Goal: Entertainment & Leisure: Consume media (video, audio)

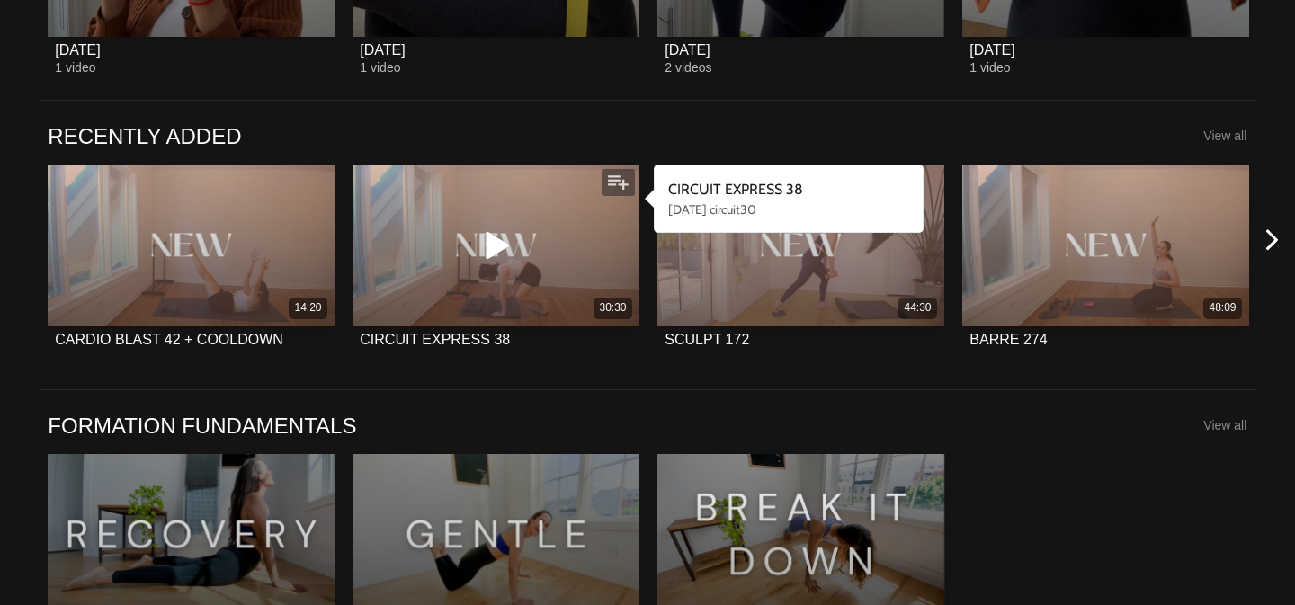
scroll to position [1333, 0]
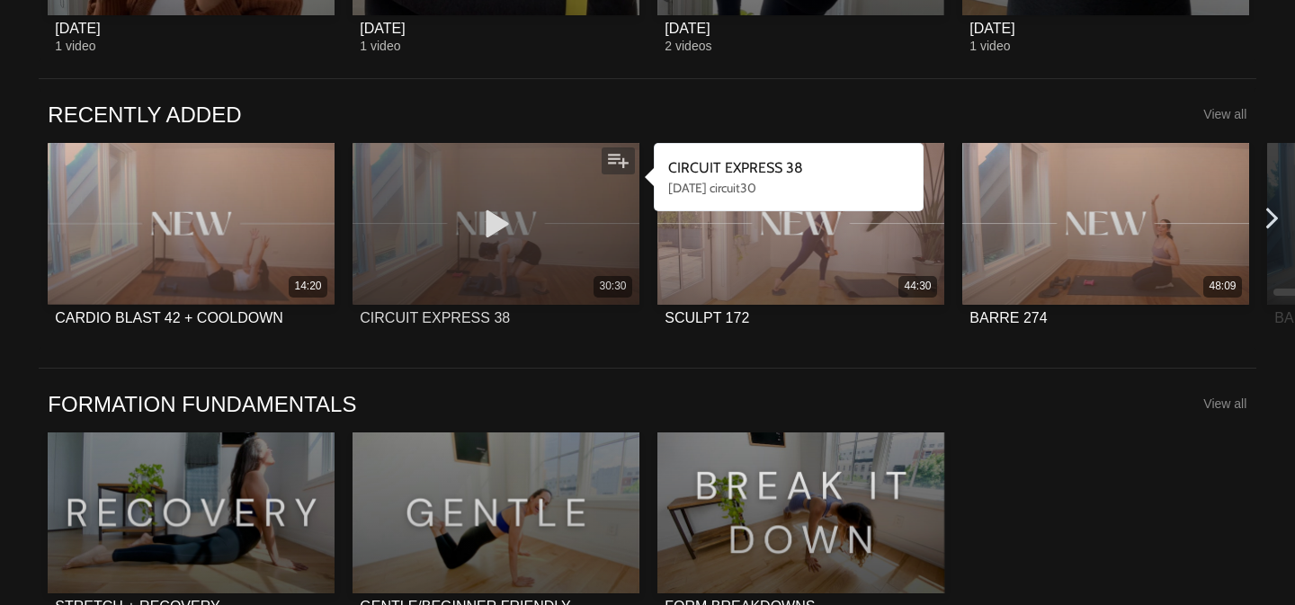
click at [499, 238] on icon at bounding box center [496, 224] width 54 height 31
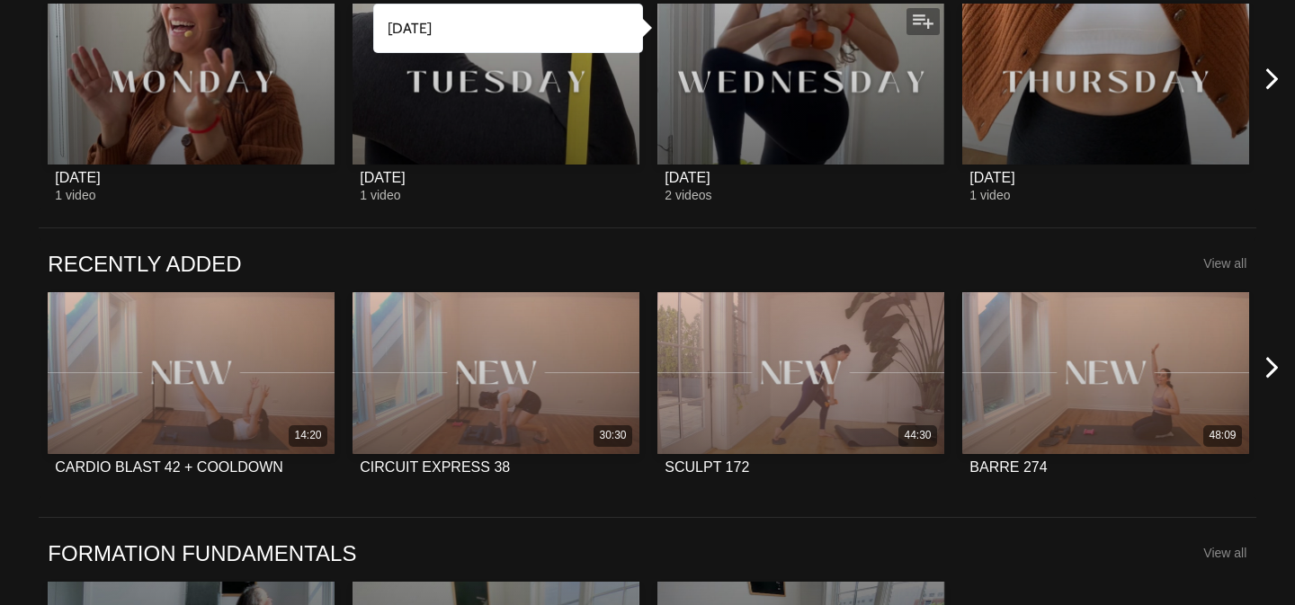
scroll to position [1238, 0]
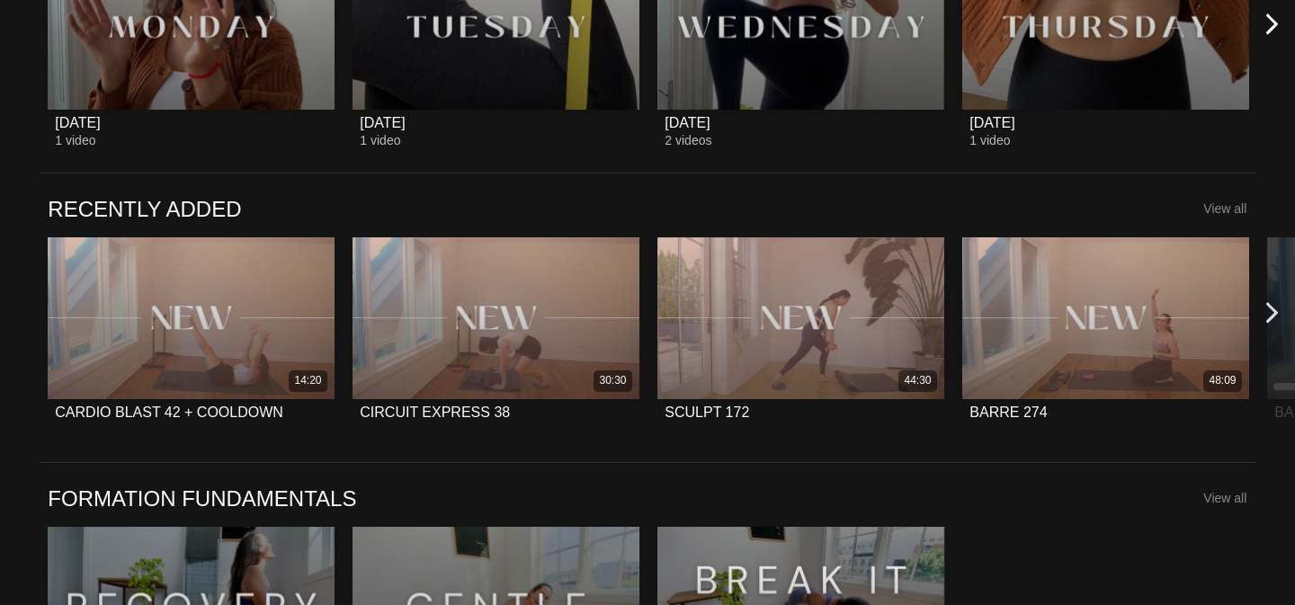
click at [1267, 311] on icon at bounding box center [1272, 313] width 22 height 22
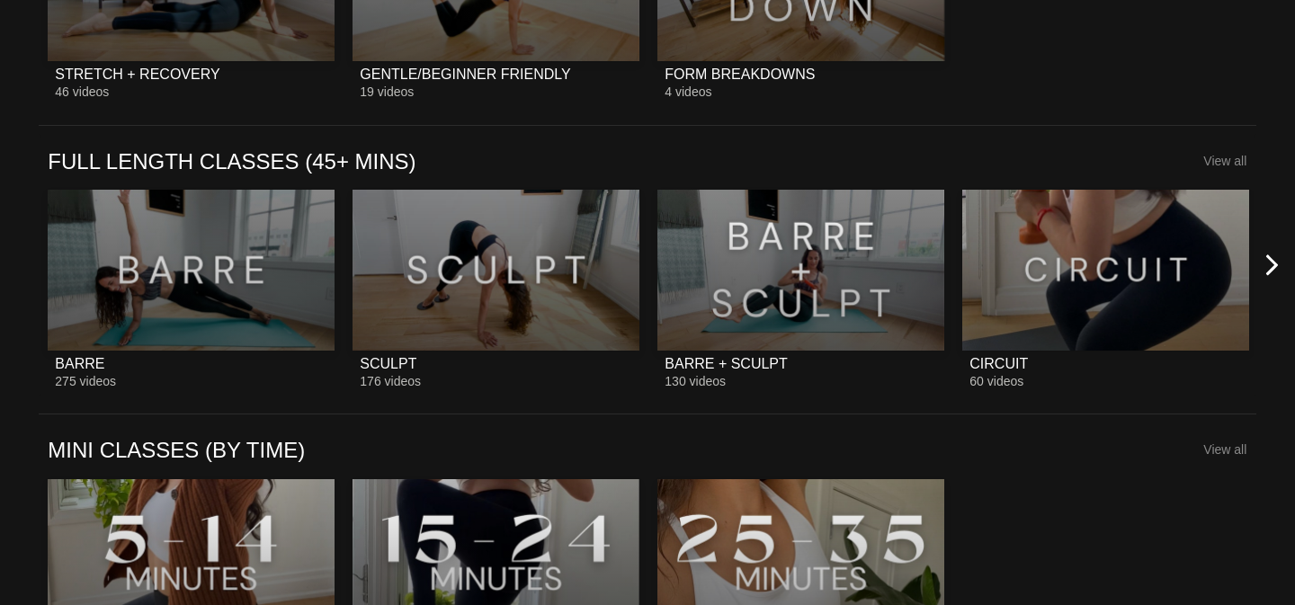
scroll to position [1953, 0]
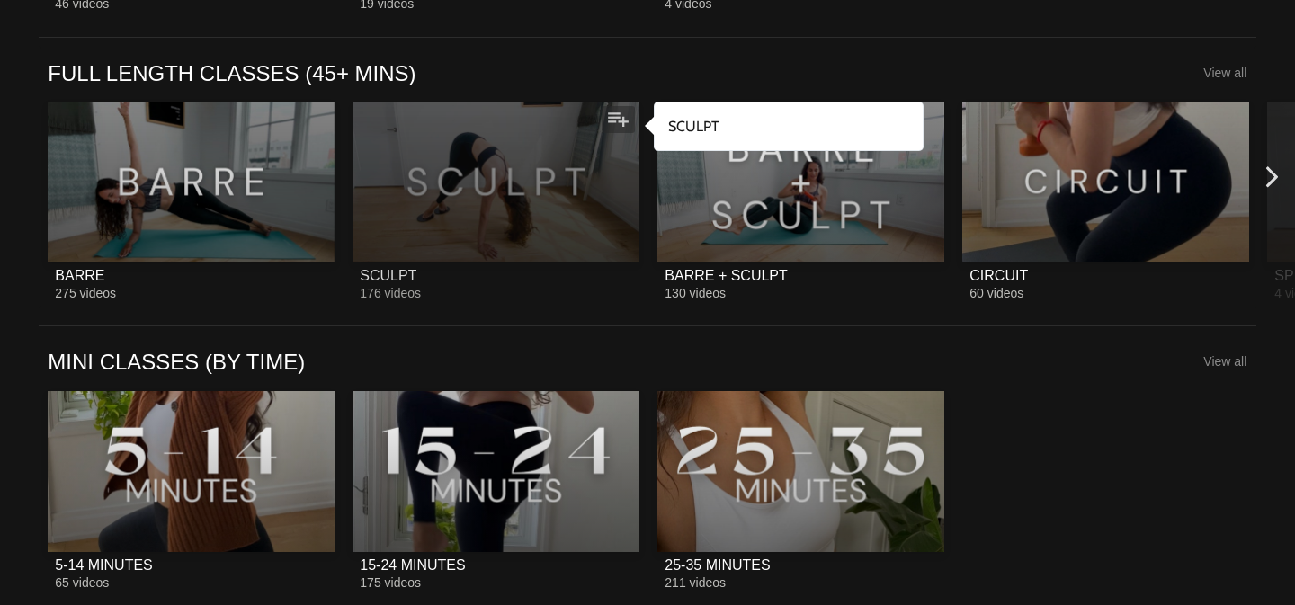
click at [506, 181] on div at bounding box center [495, 182] width 287 height 161
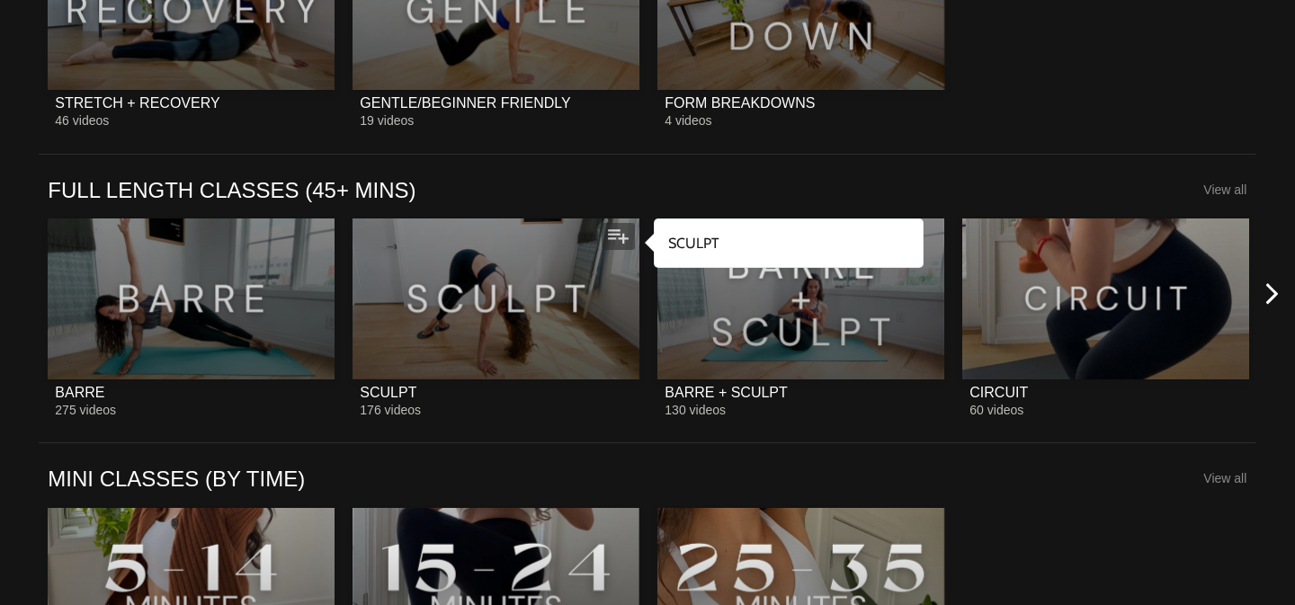
scroll to position [1932, 0]
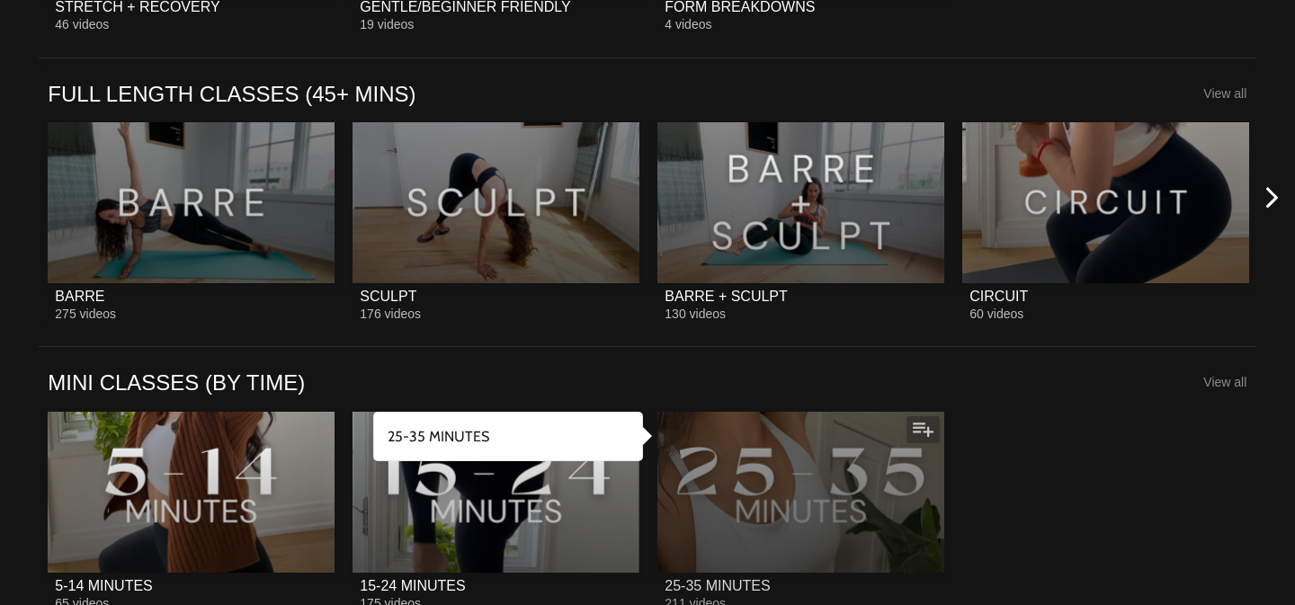
click at [776, 525] on div at bounding box center [800, 492] width 287 height 161
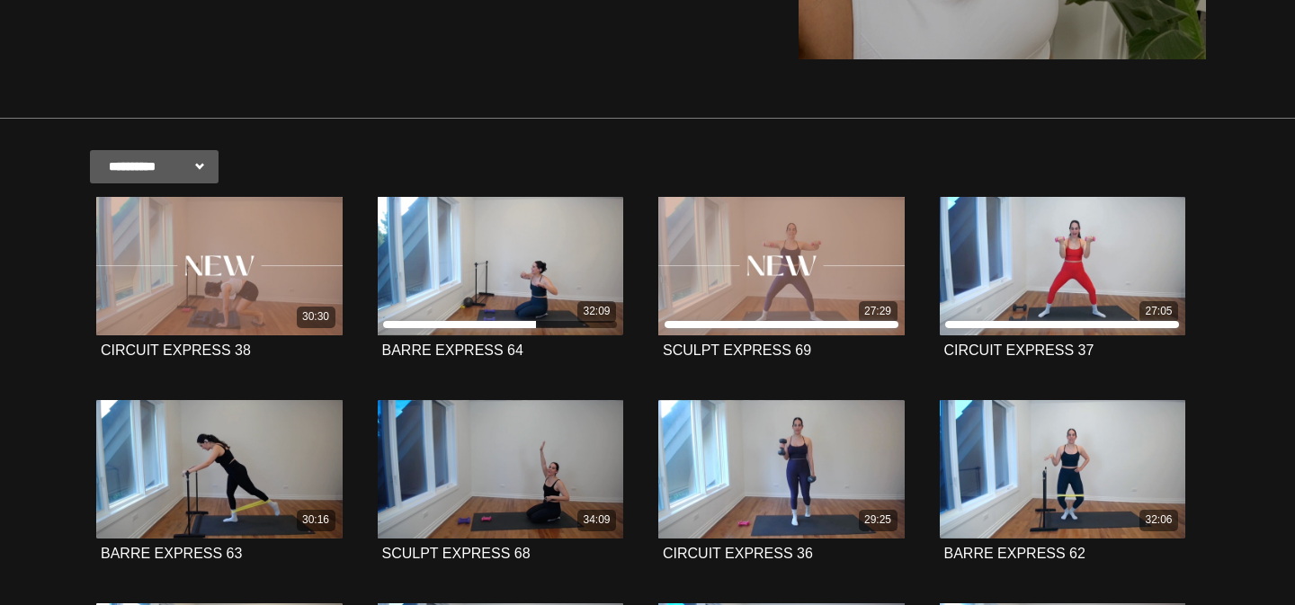
scroll to position [379, 0]
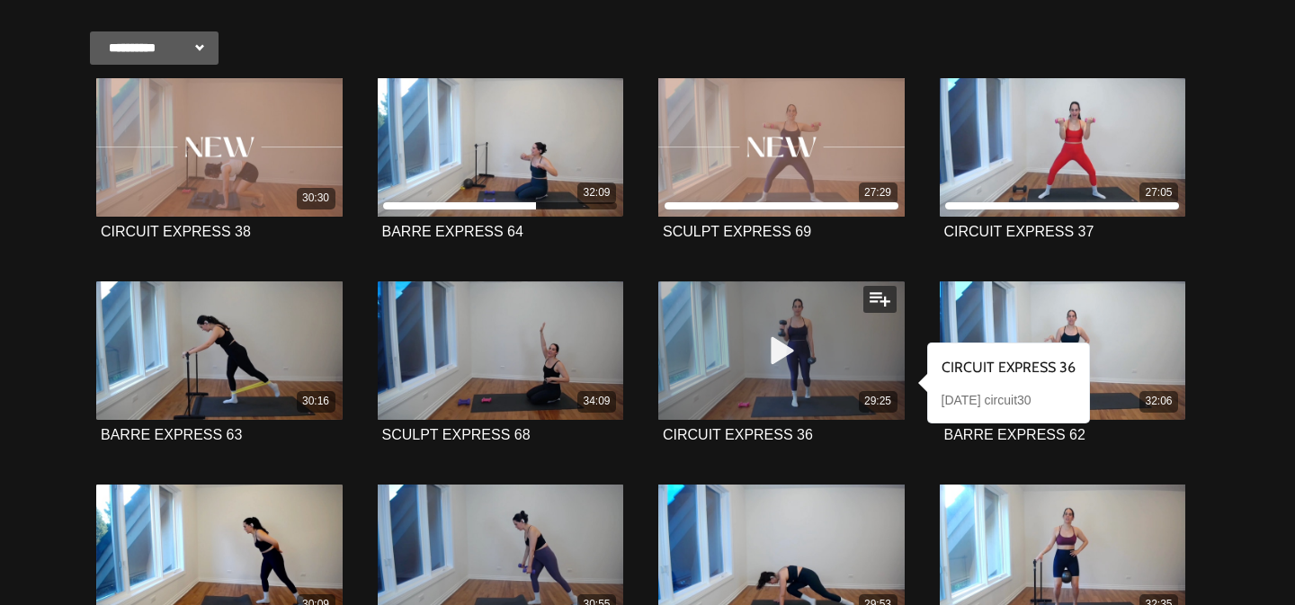
click at [843, 352] on div "29:25" at bounding box center [781, 350] width 246 height 138
